Goal: Register for event/course

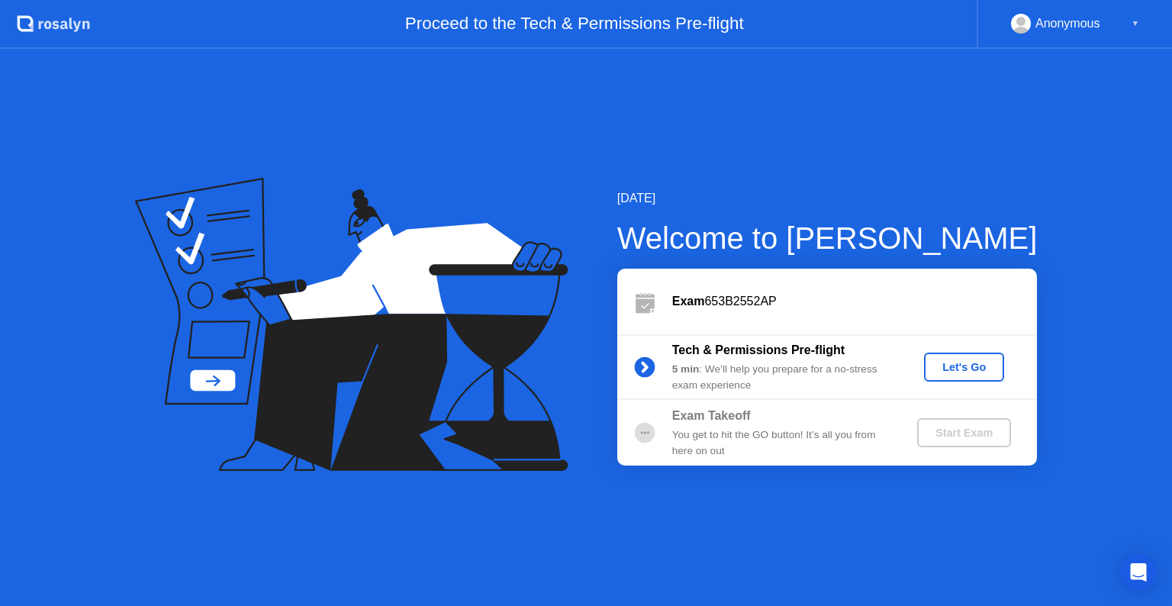
click at [950, 375] on button "Let's Go" at bounding box center [964, 366] width 80 height 29
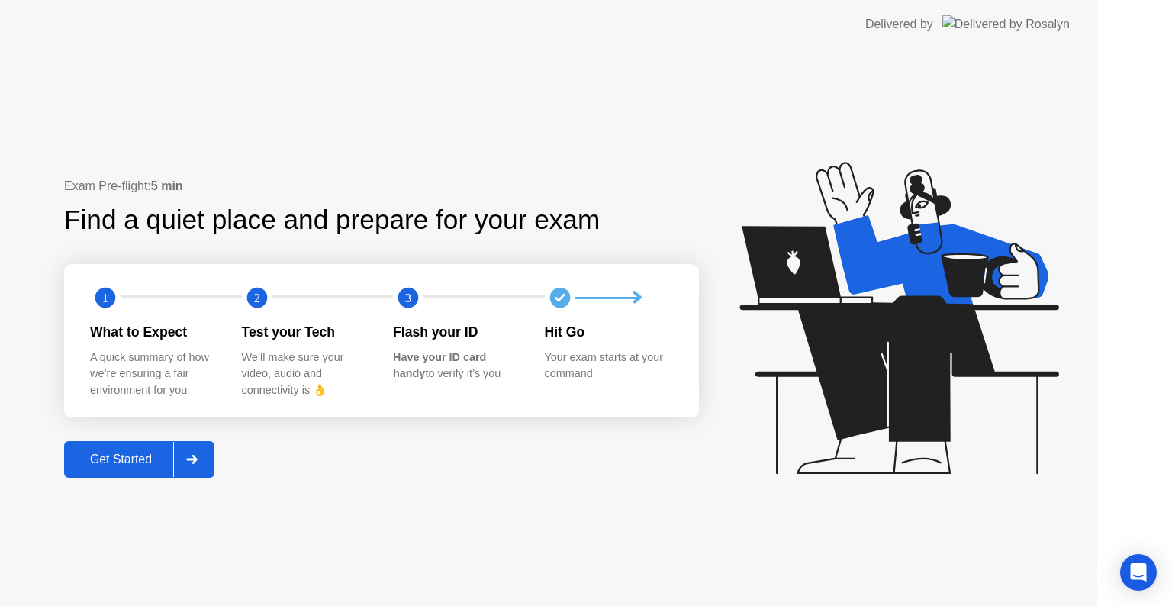
click at [952, 366] on icon at bounding box center [898, 318] width 319 height 312
click at [976, 371] on icon at bounding box center [898, 318] width 319 height 312
click at [648, 365] on div "Your exam starts at your command" at bounding box center [608, 365] width 127 height 33
click at [952, 366] on icon at bounding box center [898, 318] width 319 height 312
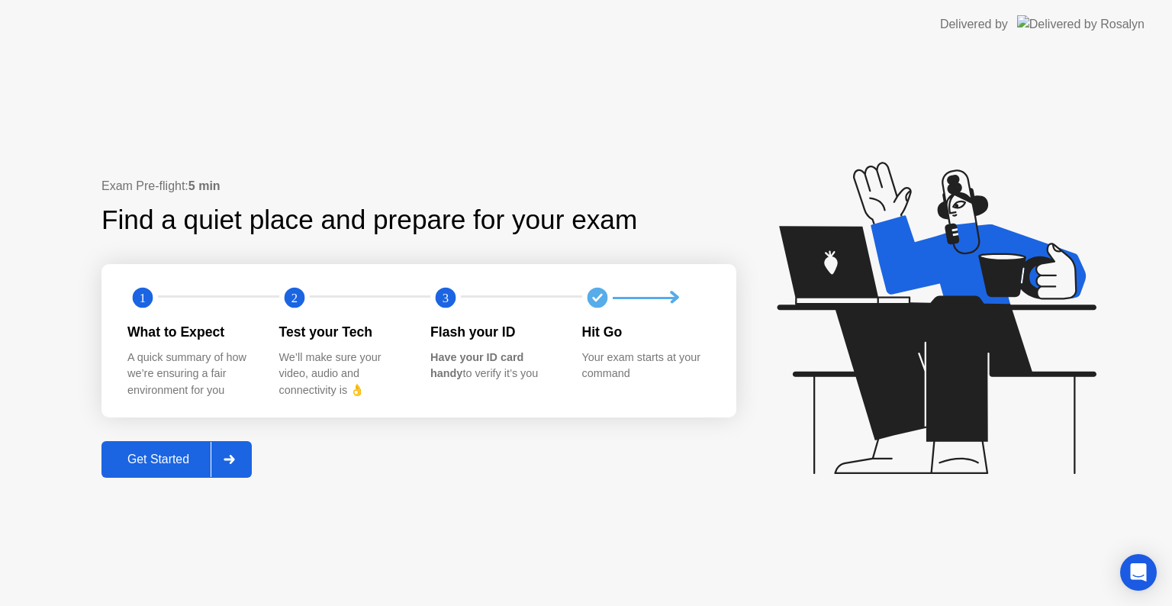
click at [150, 462] on div "Get Started" at bounding box center [158, 459] width 105 height 14
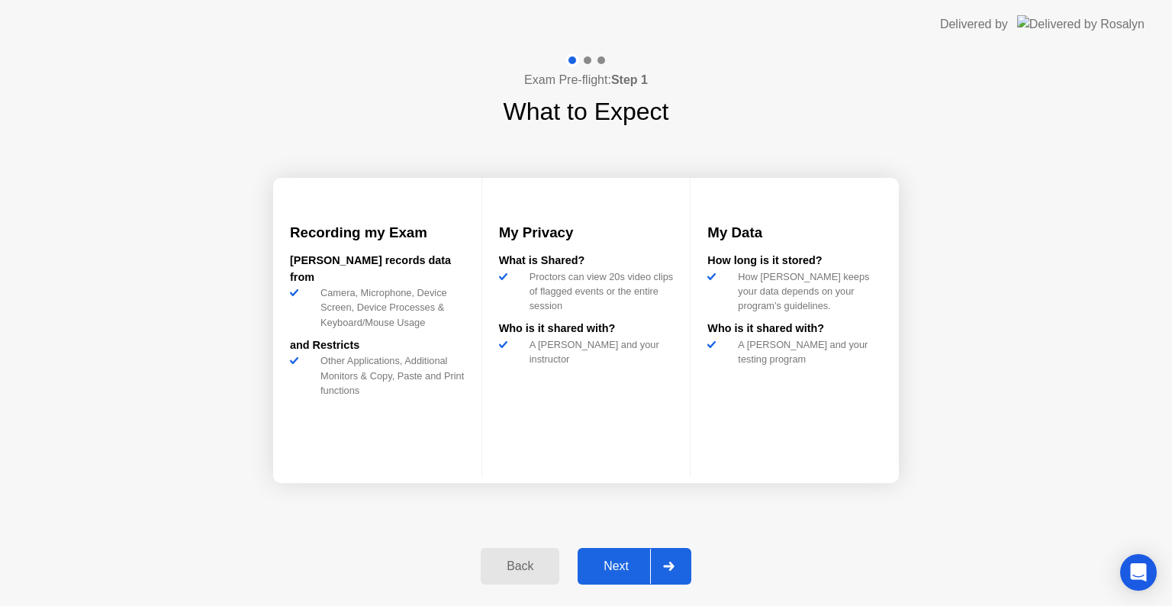
click at [610, 569] on div "Next" at bounding box center [616, 566] width 68 height 14
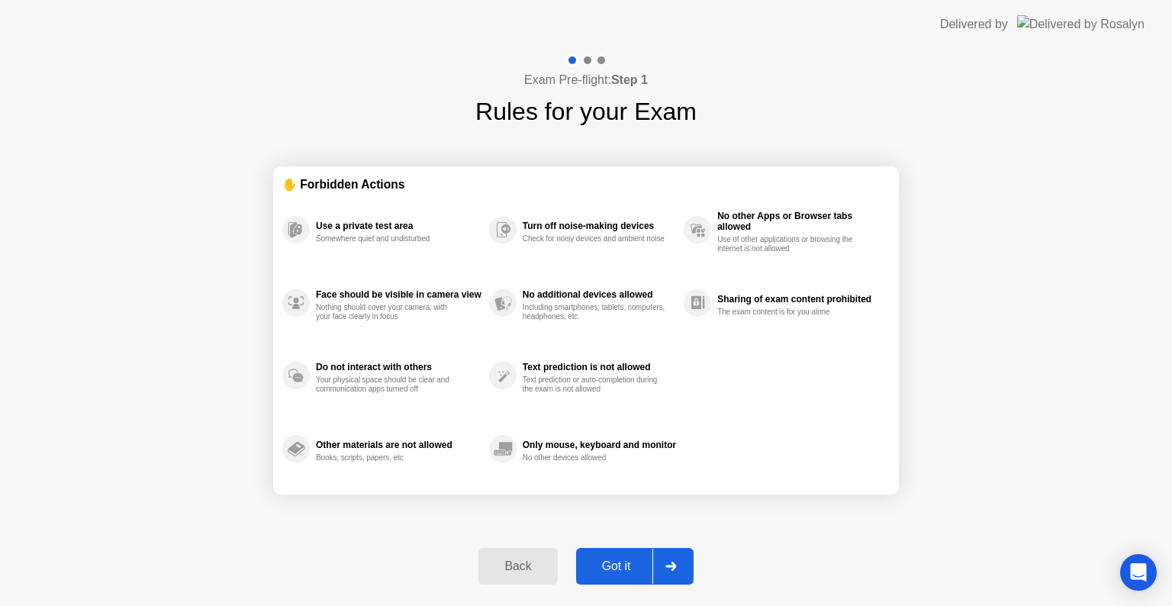
click at [610, 569] on div "Got it" at bounding box center [617, 566] width 72 height 14
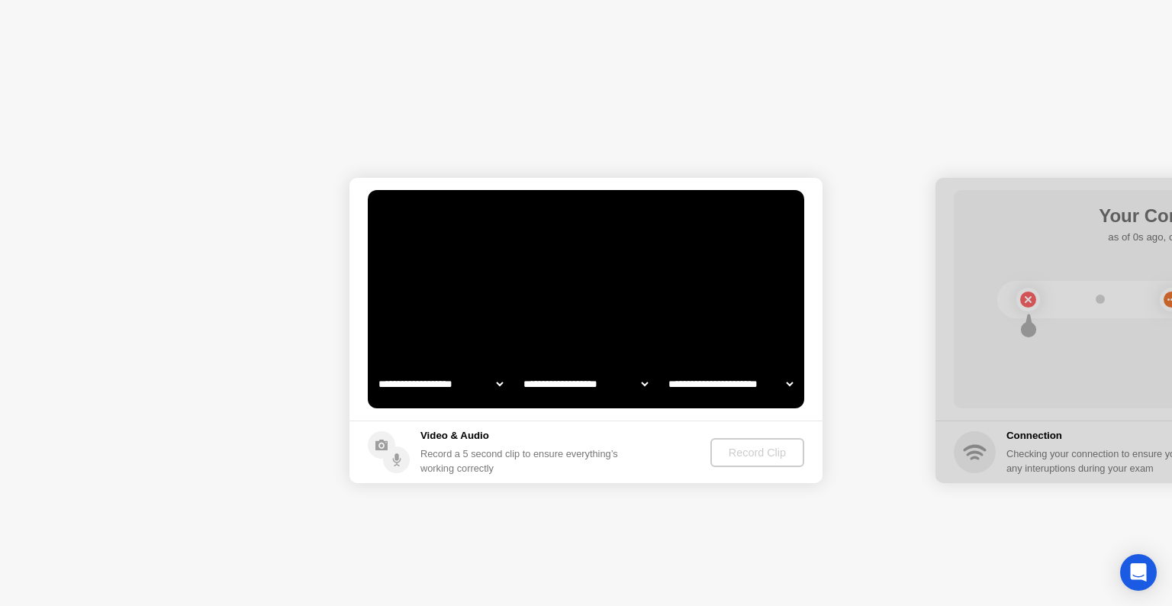
select select "**********"
select select "*******"
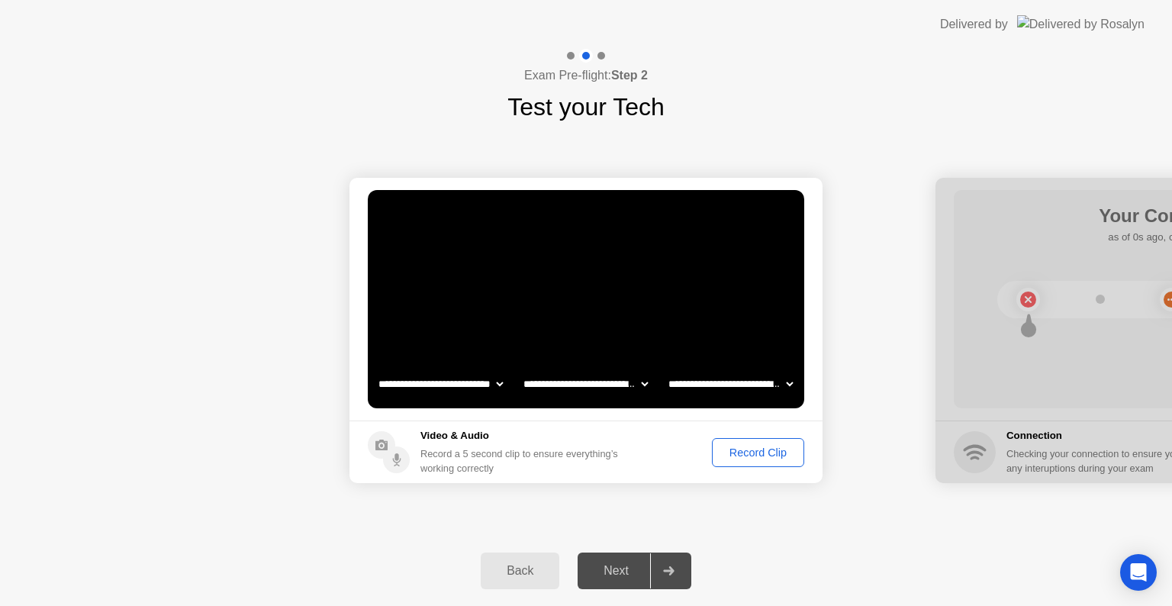
click at [765, 449] on div "Record Clip" at bounding box center [758, 452] width 82 height 12
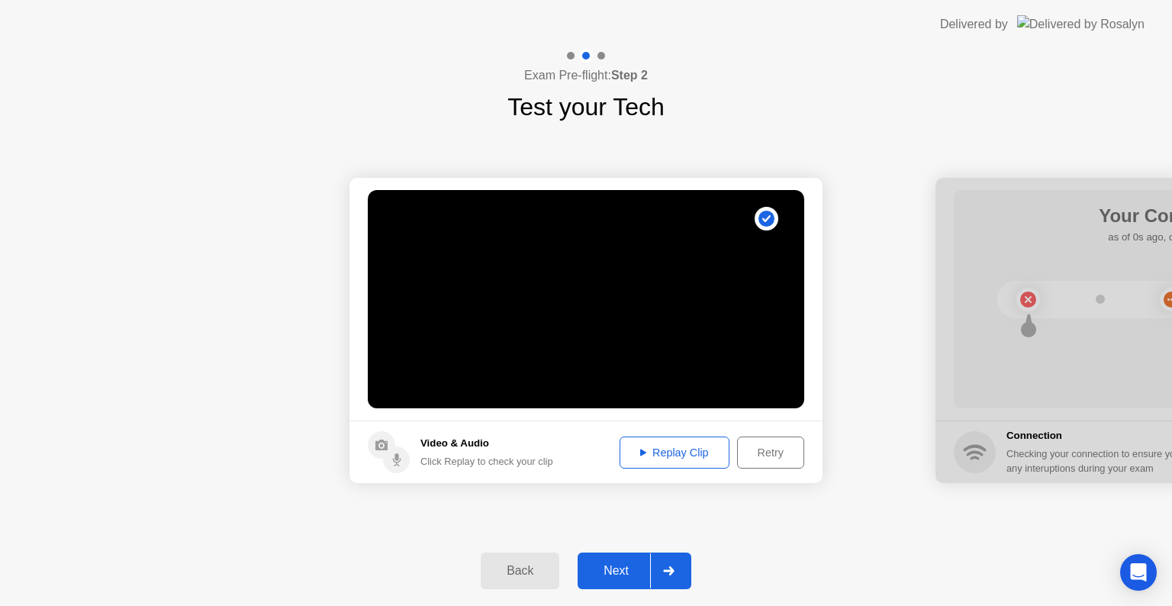
click at [683, 452] on div "Replay Clip" at bounding box center [674, 452] width 99 height 12
click at [616, 575] on div "Next" at bounding box center [616, 571] width 68 height 14
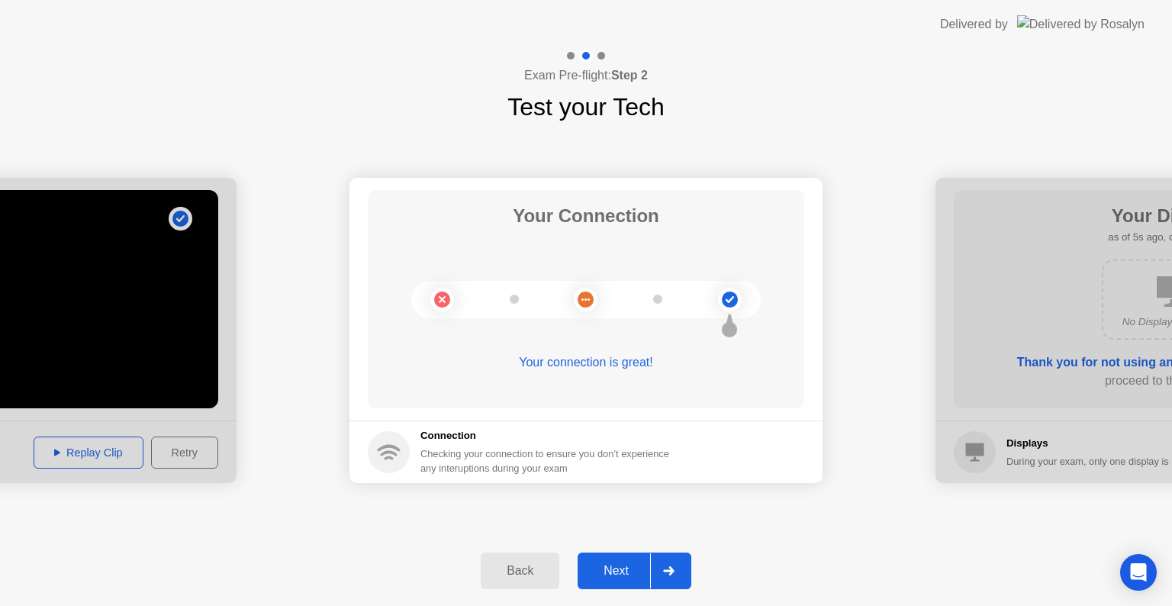
click at [610, 573] on div "Next" at bounding box center [616, 571] width 68 height 14
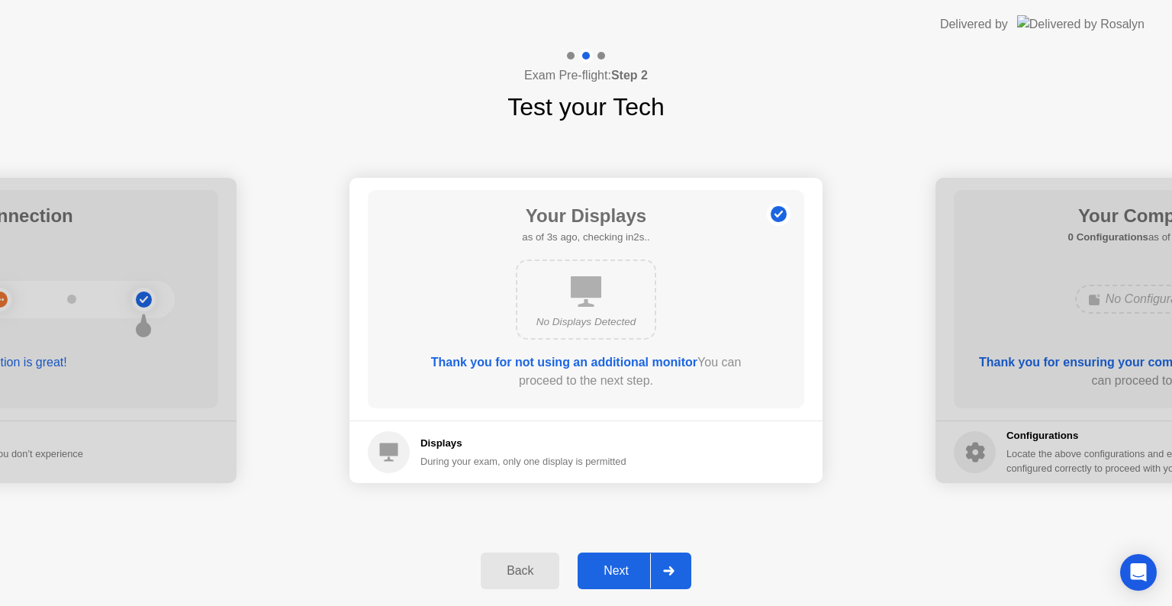
click at [616, 571] on div "Next" at bounding box center [616, 571] width 68 height 14
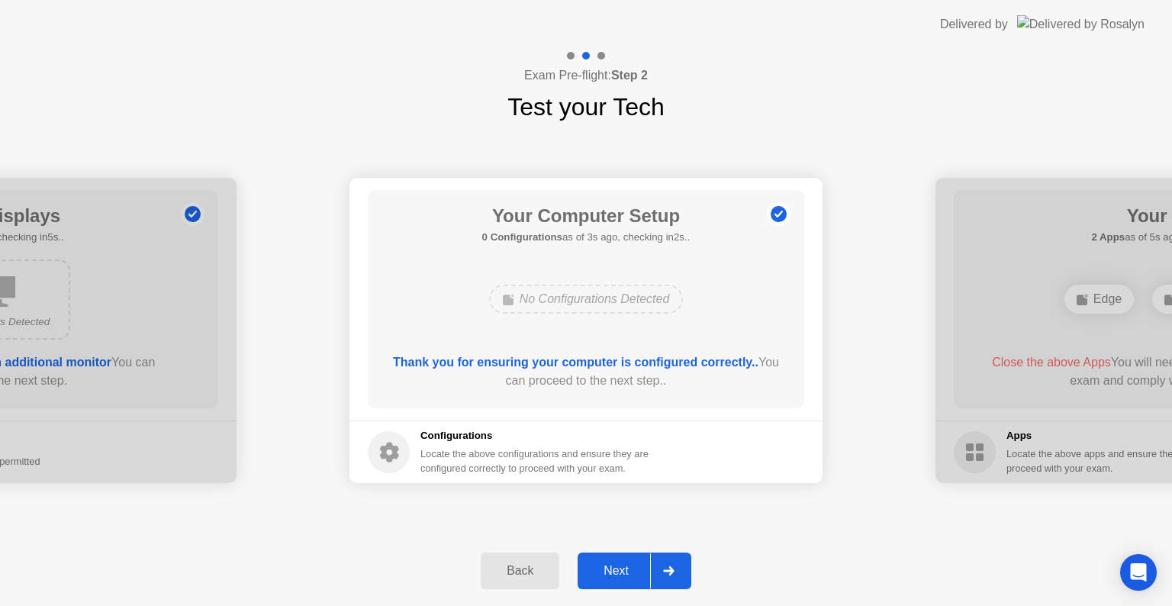
click at [616, 571] on div "Next" at bounding box center [616, 571] width 68 height 14
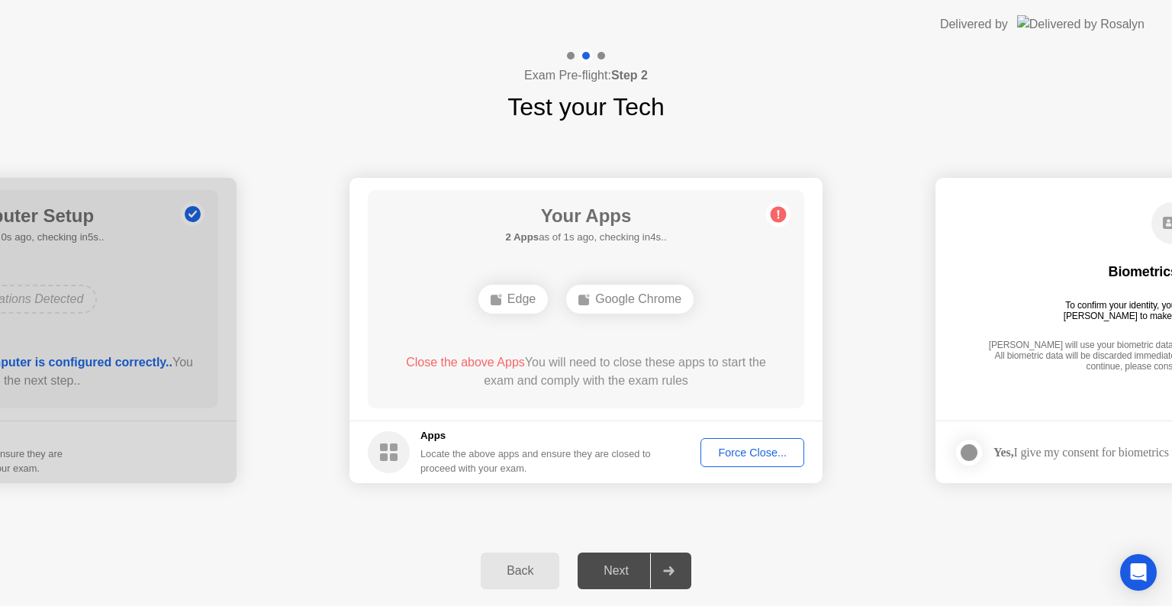
click at [730, 450] on div "Force Close..." at bounding box center [752, 452] width 93 height 12
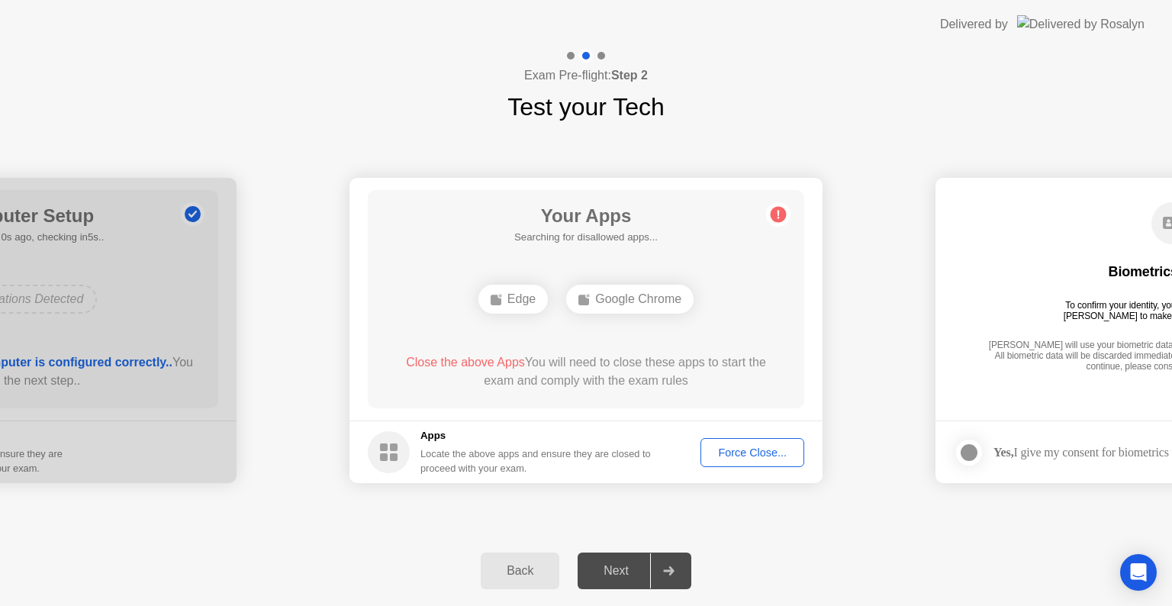
click at [653, 301] on div "Google Chrome" at bounding box center [629, 299] width 127 height 29
click at [652, 295] on div "Google Chrome" at bounding box center [629, 299] width 127 height 29
click at [604, 300] on div "Google Chrome" at bounding box center [629, 299] width 127 height 29
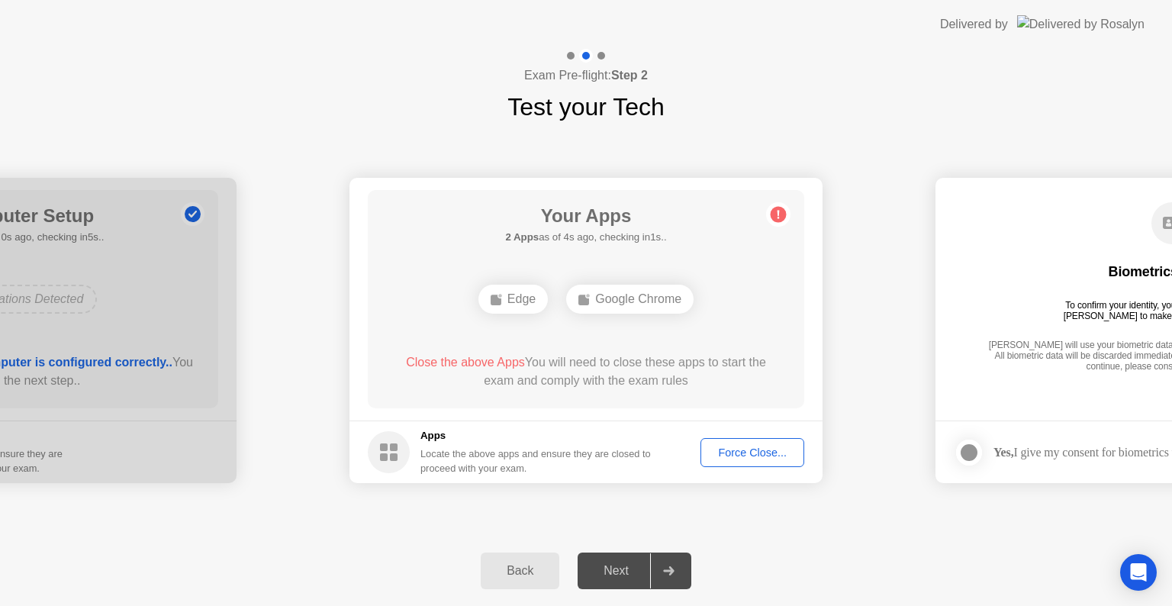
click at [629, 303] on div "Google Chrome" at bounding box center [629, 299] width 127 height 29
click at [734, 455] on div "Force Close..." at bounding box center [752, 452] width 93 height 12
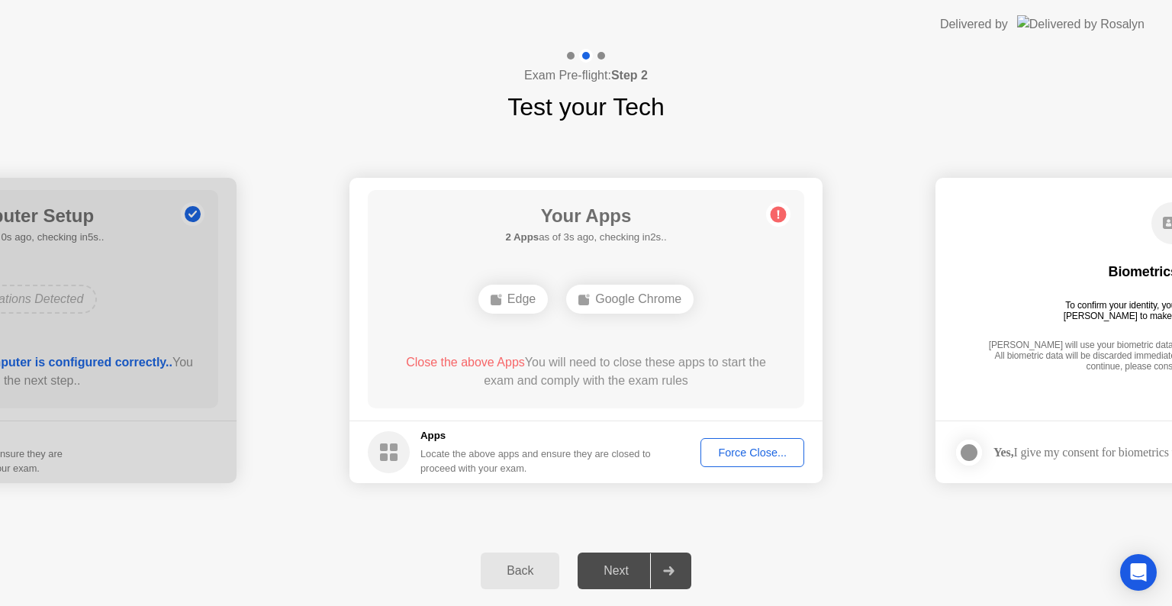
click at [768, 448] on div "Force Close..." at bounding box center [752, 452] width 93 height 12
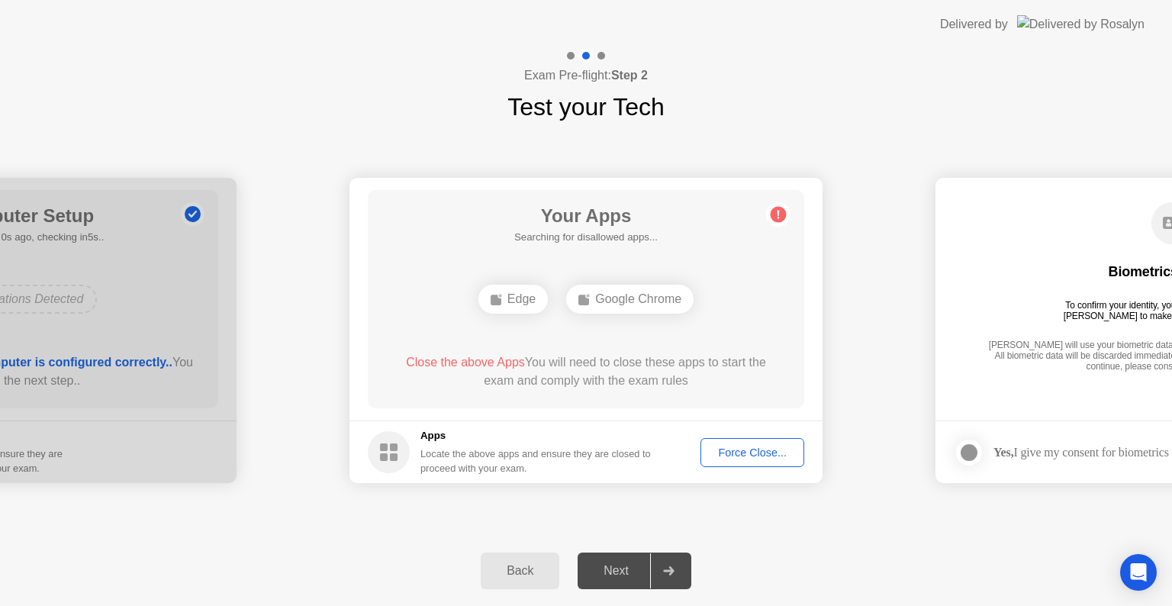
click at [599, 309] on div "Google Chrome" at bounding box center [629, 299] width 127 height 29
click at [607, 300] on div "Google Chrome" at bounding box center [629, 299] width 127 height 29
click at [394, 448] on rect at bounding box center [394, 447] width 8 height 8
click at [500, 296] on ellipse at bounding box center [499, 296] width 5 height 5
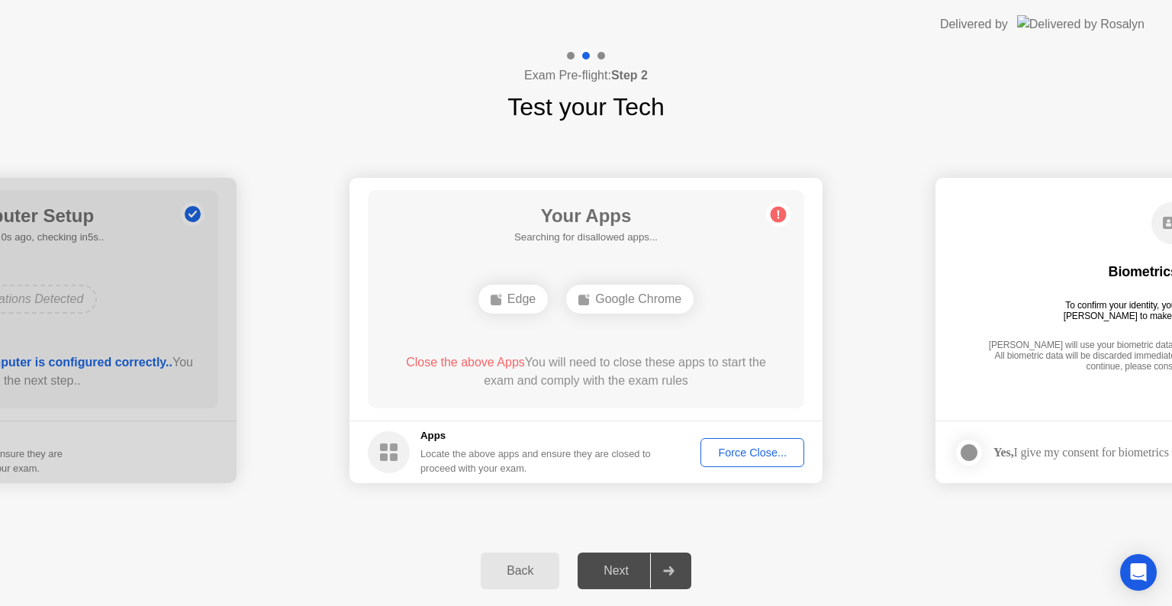
click at [616, 227] on h1 "Your Apps" at bounding box center [585, 215] width 143 height 27
click at [517, 303] on div "Edge" at bounding box center [512, 299] width 69 height 29
click at [593, 299] on div "Google Chrome" at bounding box center [629, 299] width 127 height 29
click at [595, 298] on div "Google Chrome" at bounding box center [629, 299] width 127 height 29
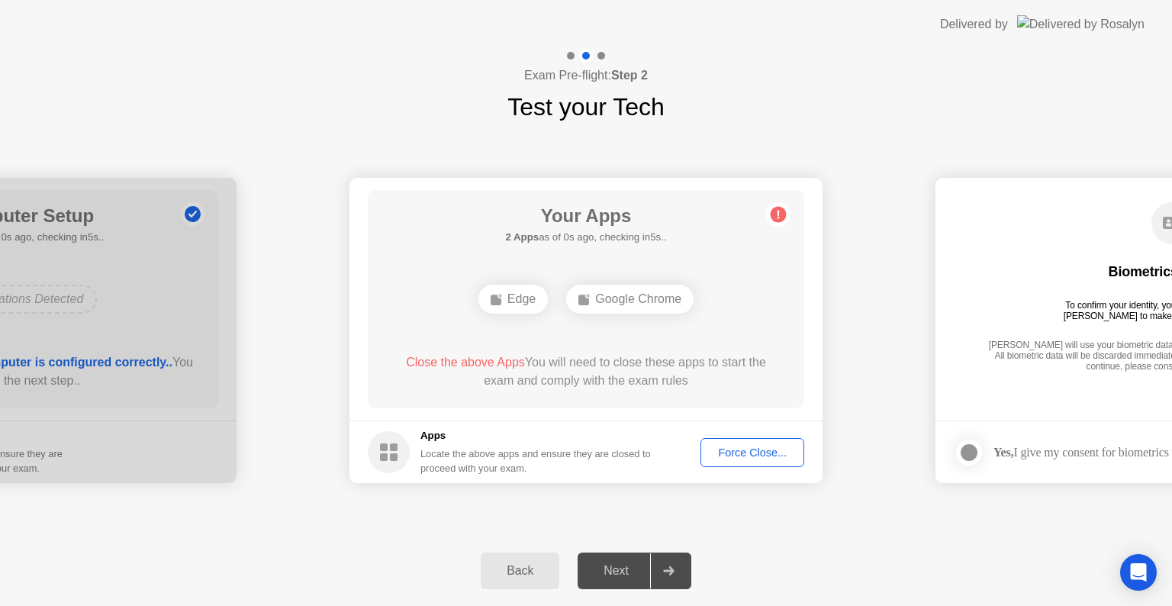
click at [595, 298] on div "Google Chrome" at bounding box center [629, 299] width 127 height 29
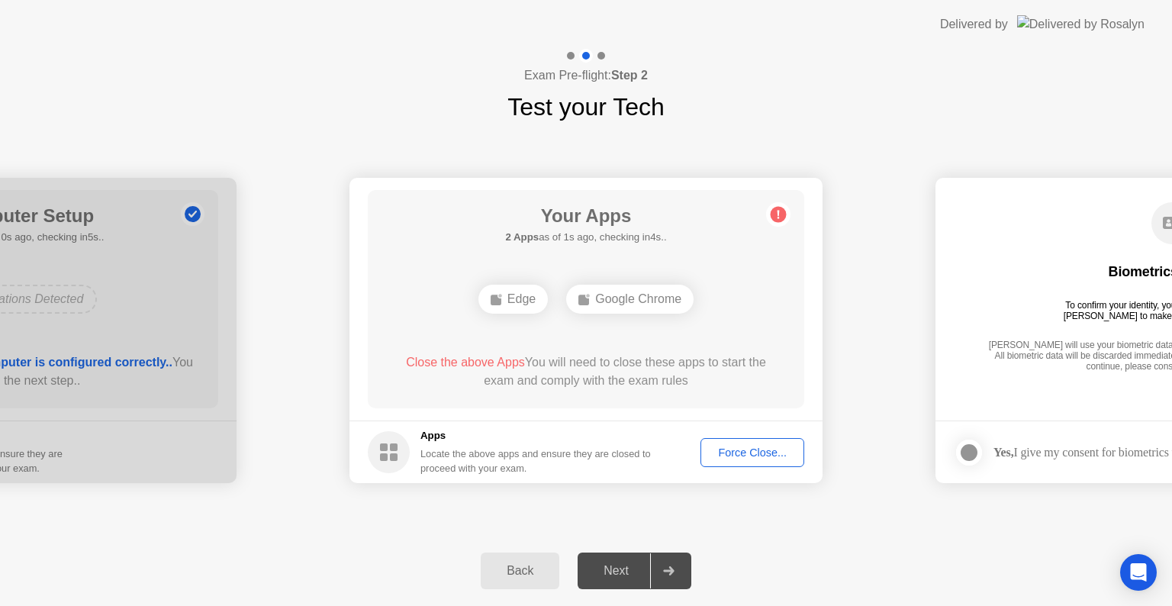
click at [595, 298] on div "Google Chrome" at bounding box center [629, 299] width 127 height 29
drag, startPoint x: 608, startPoint y: 291, endPoint x: 616, endPoint y: 305, distance: 15.7
click at [611, 298] on div "Google Chrome" at bounding box center [629, 299] width 127 height 29
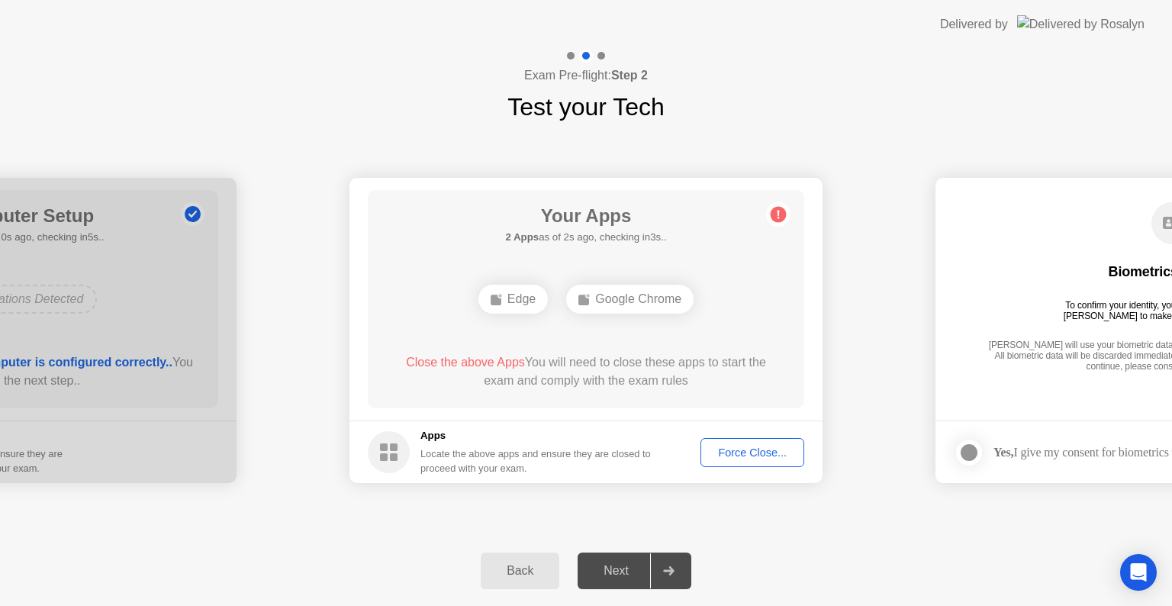
click at [616, 305] on div "Google Chrome" at bounding box center [629, 299] width 127 height 29
click at [615, 304] on div "Google Chrome" at bounding box center [629, 299] width 127 height 29
click at [472, 365] on span "Close the above Apps" at bounding box center [465, 362] width 119 height 13
drag, startPoint x: 580, startPoint y: 313, endPoint x: 486, endPoint y: 410, distance: 135.4
click at [580, 314] on div "Edge Google Chrome" at bounding box center [585, 298] width 349 height 41
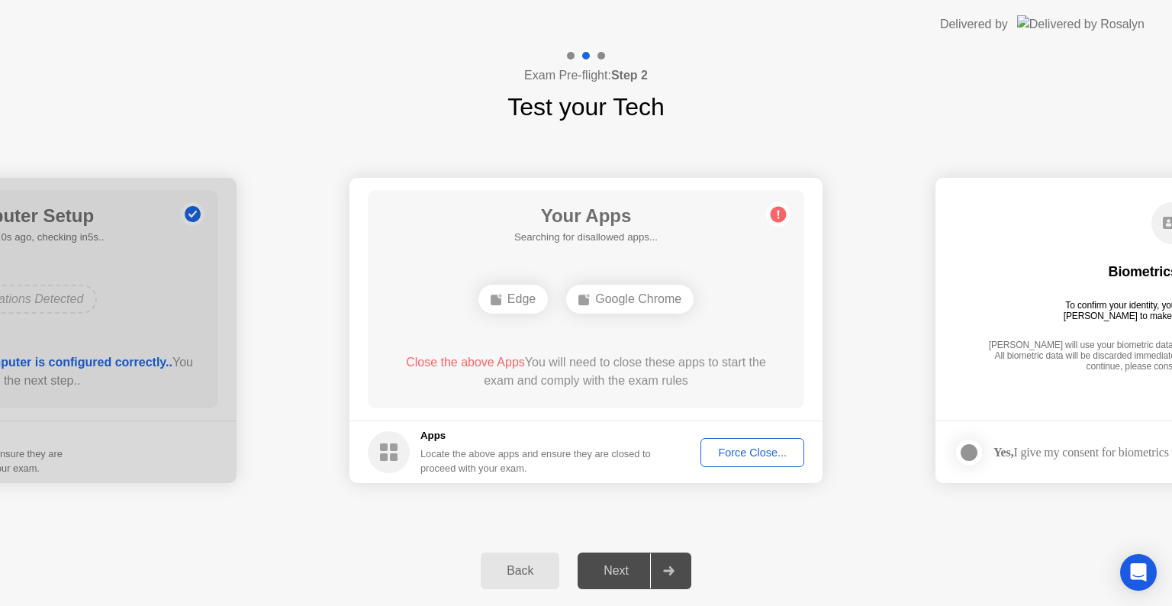
click at [604, 299] on div "Google Chrome" at bounding box center [629, 299] width 127 height 29
click at [402, 453] on circle at bounding box center [389, 452] width 42 height 42
click at [647, 293] on div "Google Chrome" at bounding box center [629, 299] width 127 height 29
click at [745, 458] on div "Force Close..." at bounding box center [752, 452] width 93 height 12
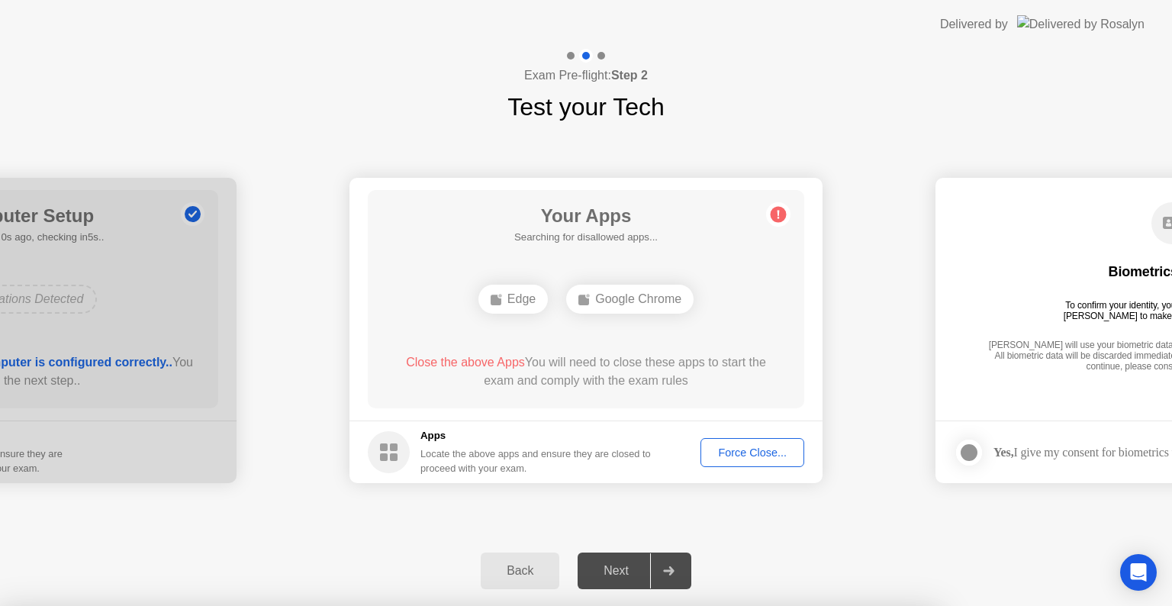
click at [748, 605] on div at bounding box center [586, 606] width 1172 height 0
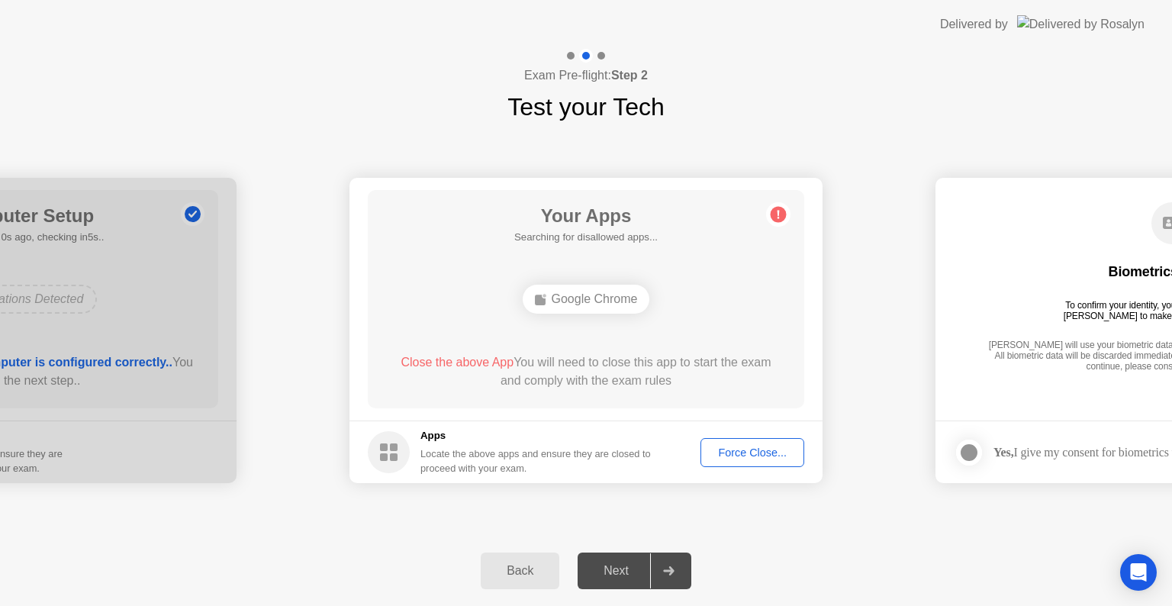
click at [732, 453] on div "Force Close..." at bounding box center [752, 452] width 93 height 12
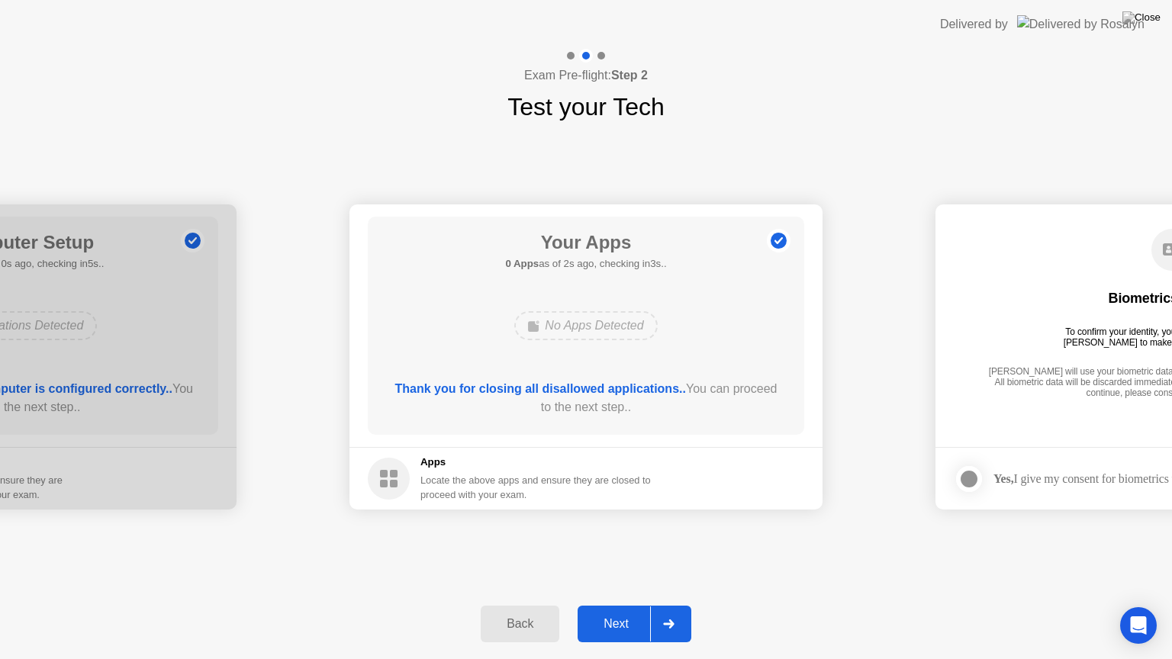
click at [616, 605] on div "Next" at bounding box center [616, 624] width 68 height 14
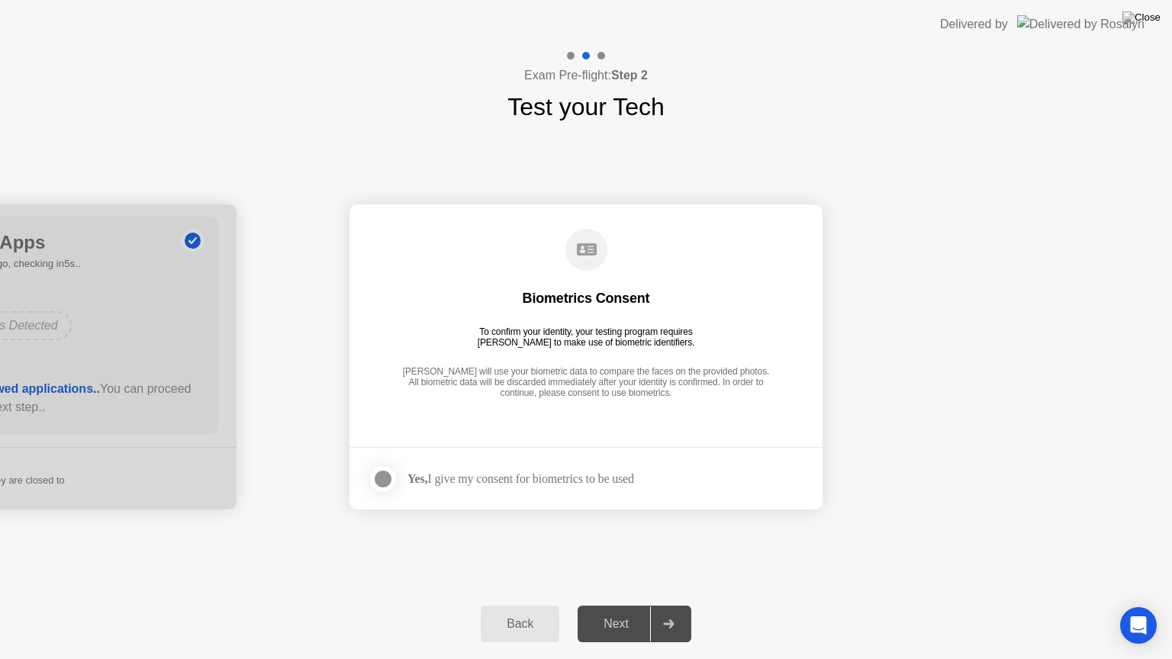
click at [381, 479] on div at bounding box center [383, 479] width 18 height 18
click at [604, 605] on div "Next" at bounding box center [616, 624] width 68 height 14
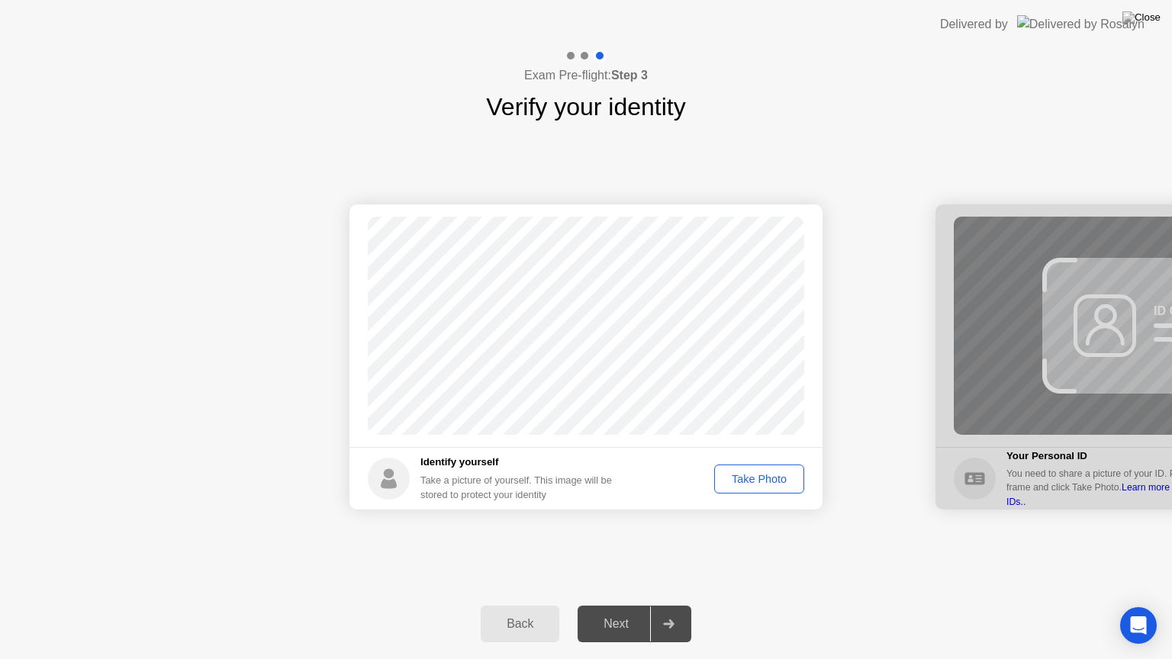
click at [743, 482] on div "Take Photo" at bounding box center [758, 479] width 79 height 12
click at [628, 605] on div "Next" at bounding box center [616, 624] width 68 height 14
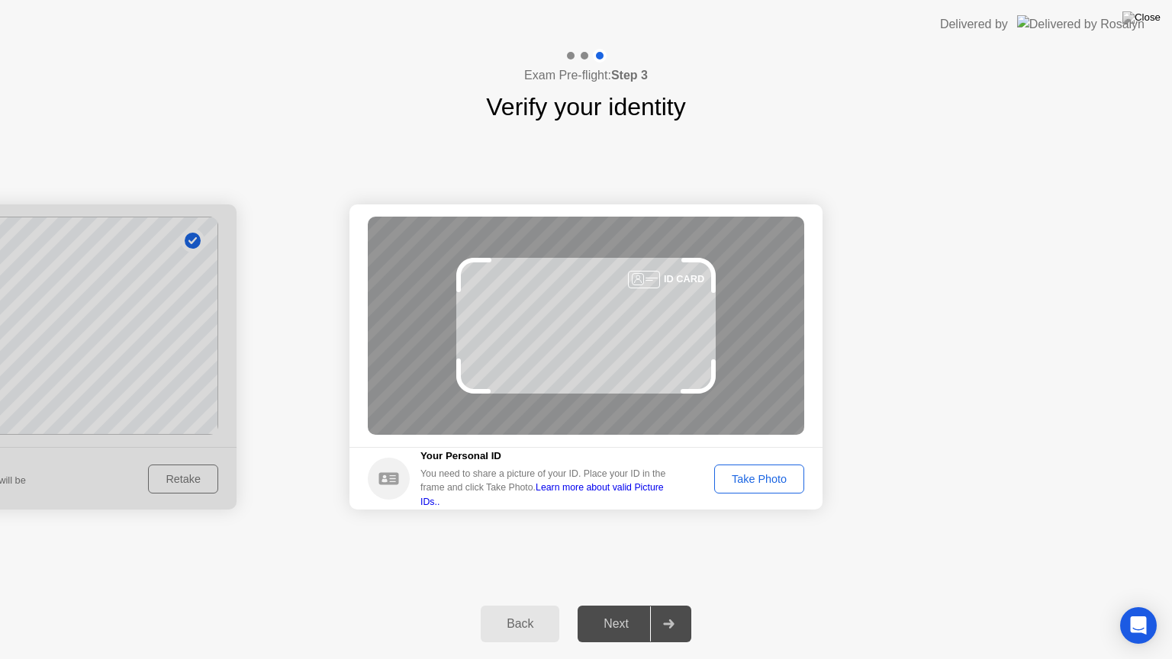
click at [761, 485] on div "Take Photo" at bounding box center [758, 479] width 79 height 12
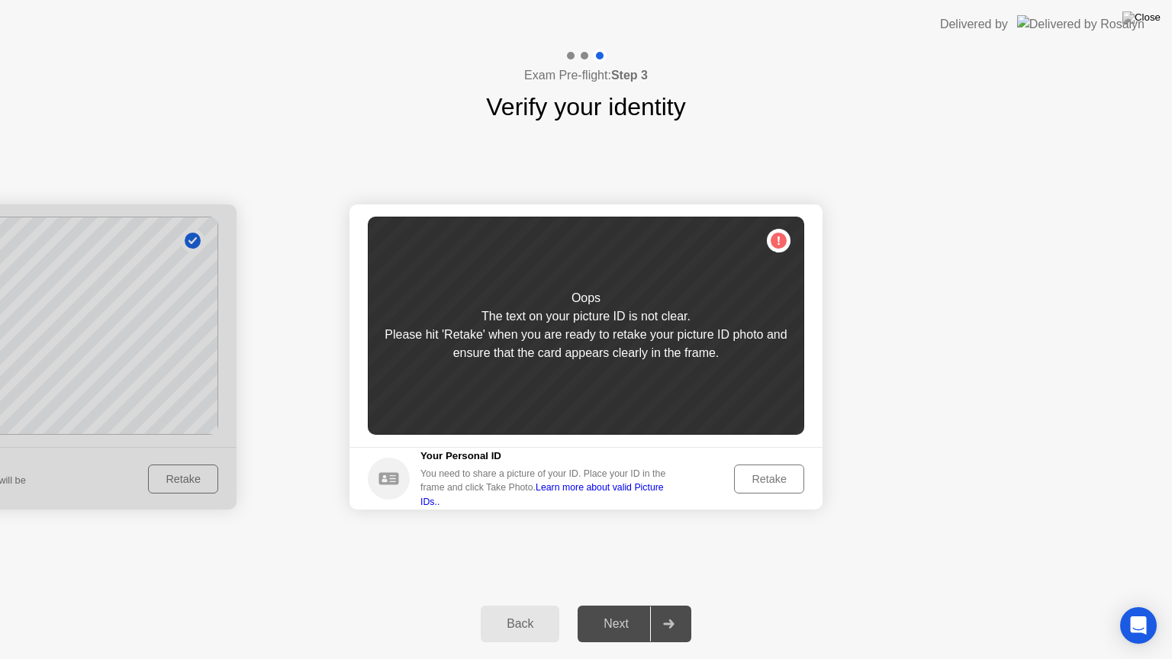
click at [766, 483] on div "Retake" at bounding box center [769, 479] width 60 height 12
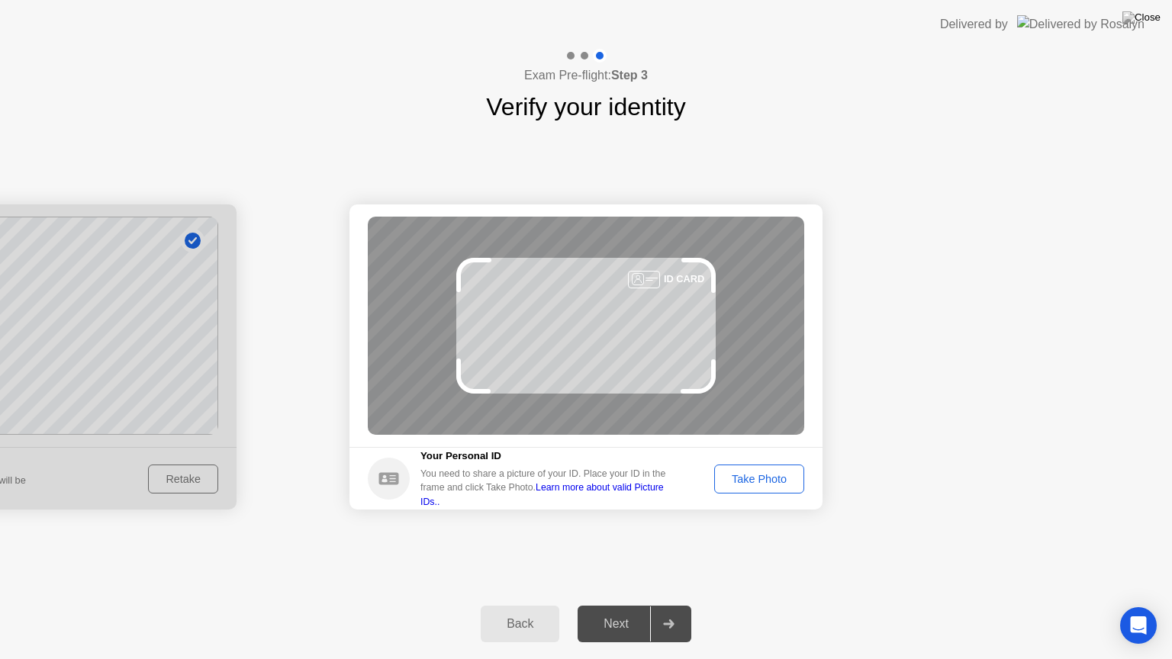
click at [775, 480] on div "Take Photo" at bounding box center [758, 479] width 79 height 12
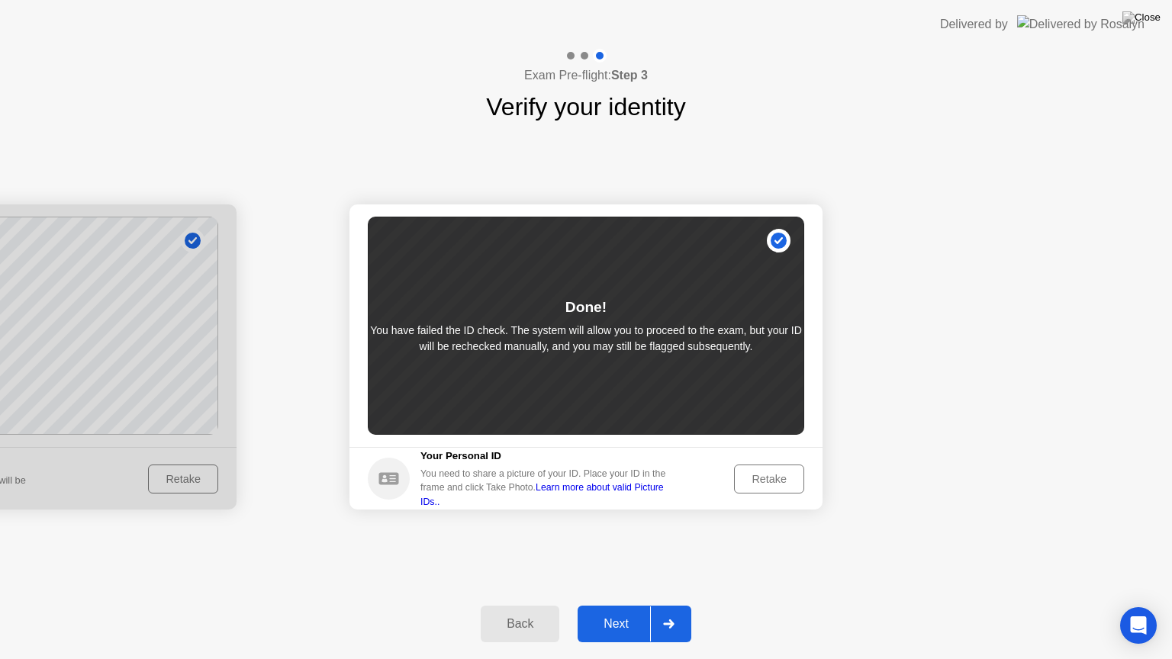
click at [615, 605] on button "Next" at bounding box center [635, 624] width 114 height 37
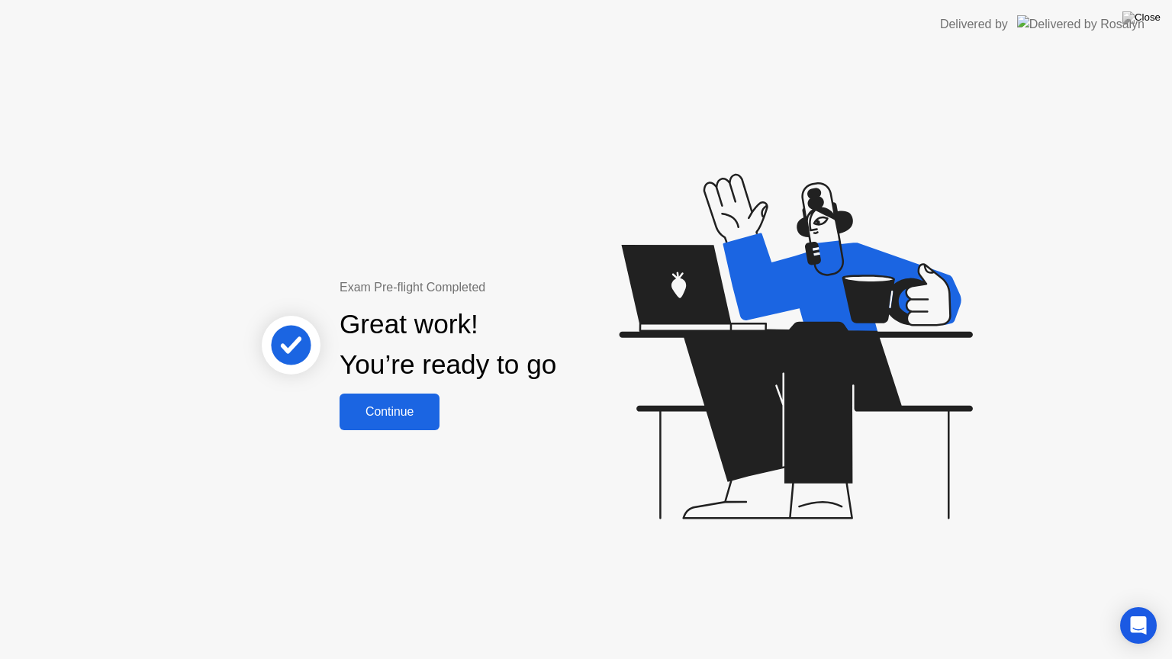
click at [409, 412] on div "Continue" at bounding box center [389, 412] width 91 height 14
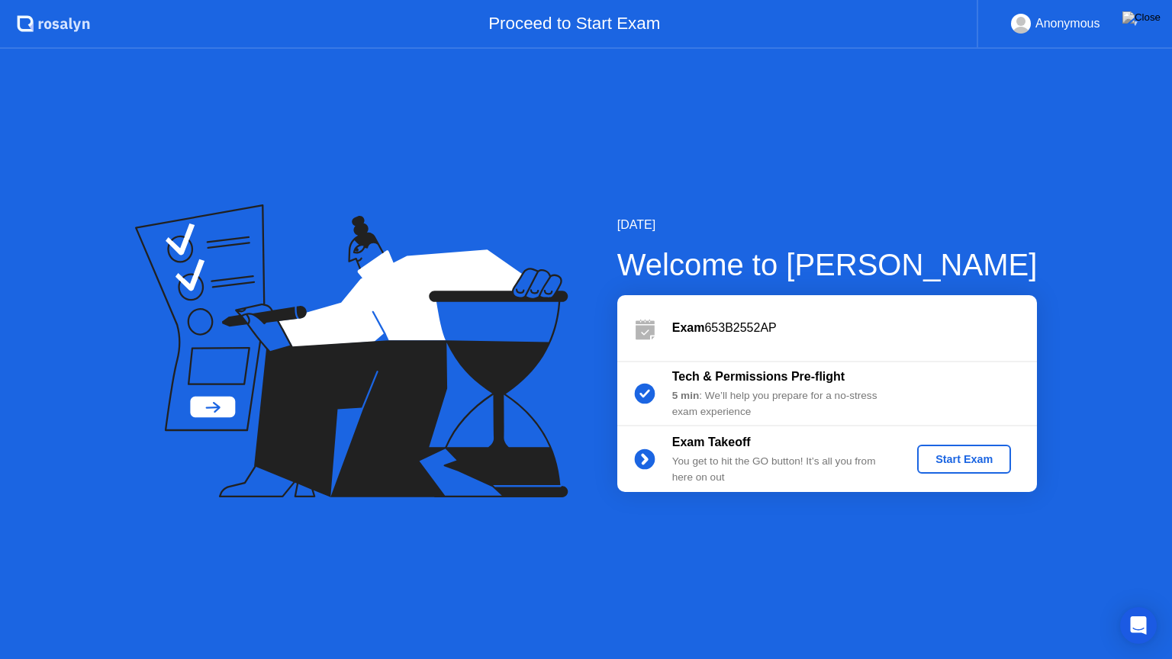
click at [964, 462] on div "Start Exam" at bounding box center [964, 459] width 82 height 12
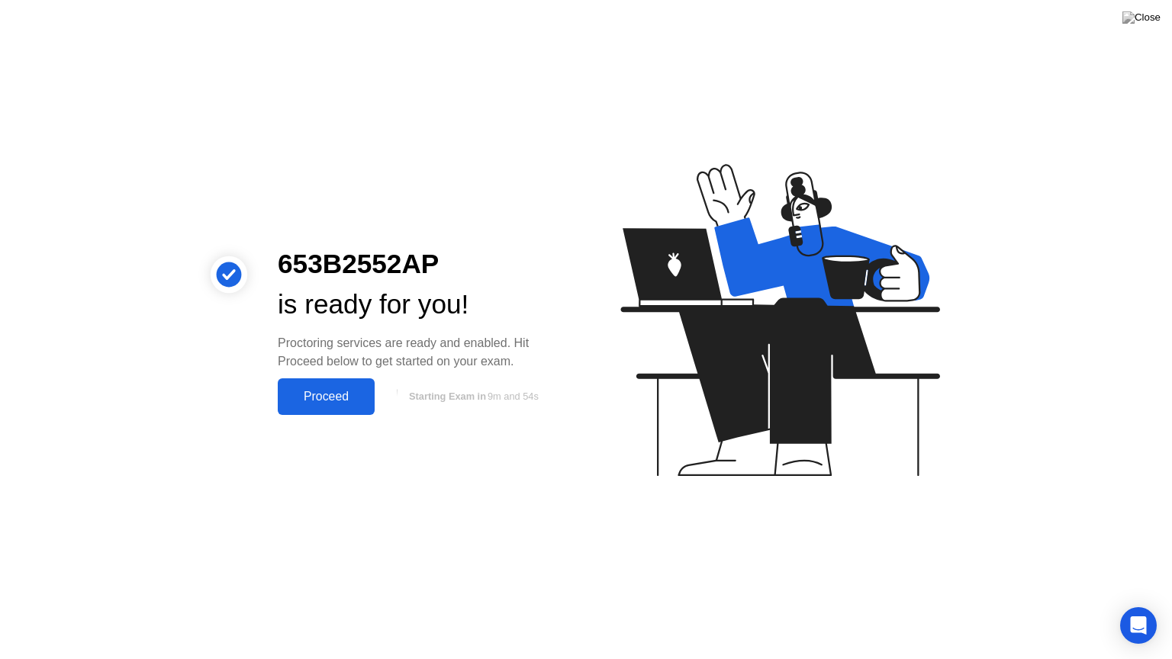
click at [333, 399] on div "Proceed" at bounding box center [326, 397] width 88 height 14
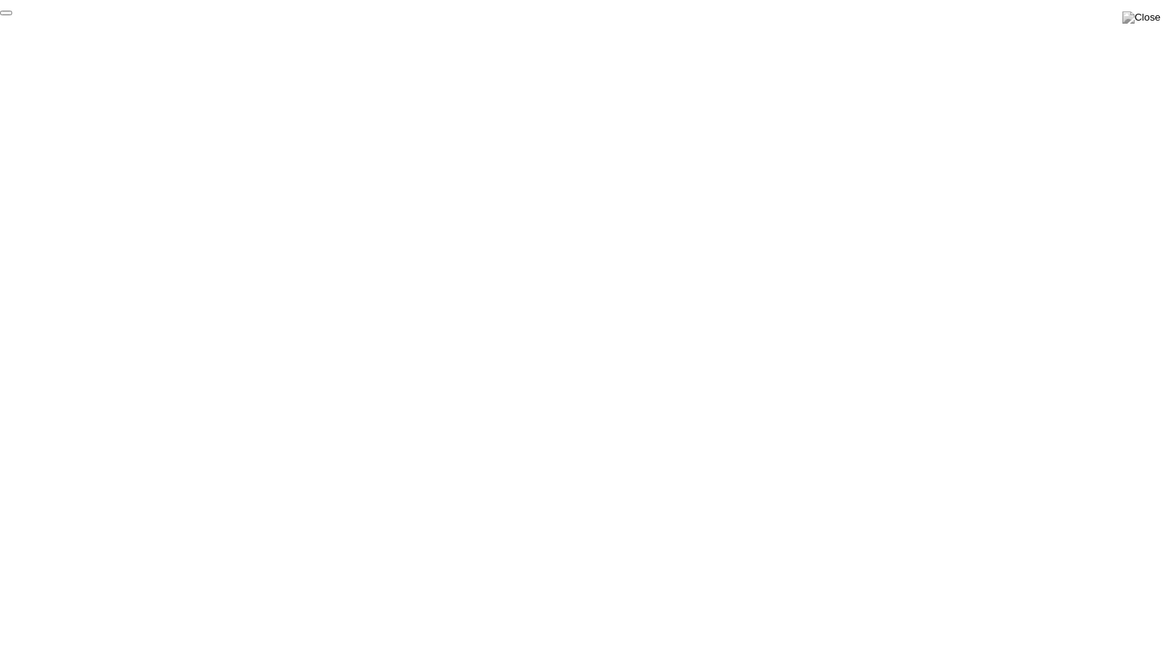
click div "End Proctoring Session"
